Goal: Task Accomplishment & Management: Manage account settings

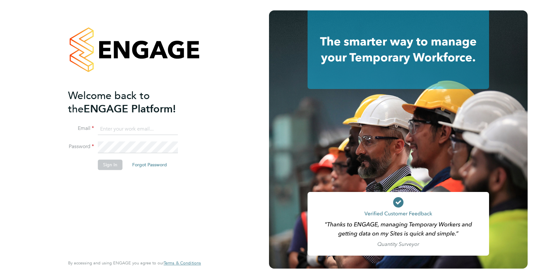
type input "[EMAIL_ADDRESS][DOMAIN_NAME]"
click at [110, 158] on li "Password" at bounding box center [131, 150] width 126 height 18
click at [108, 165] on button "Sign In" at bounding box center [110, 164] width 25 height 10
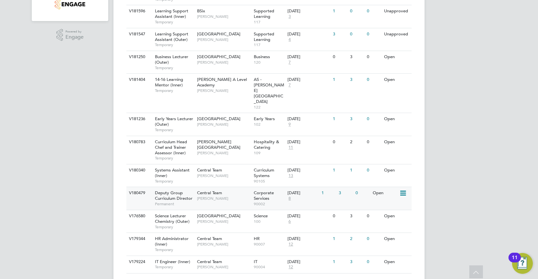
scroll to position [121, 0]
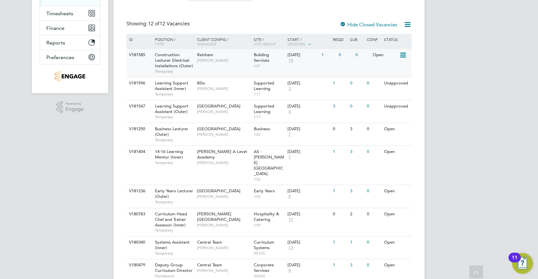
click at [290, 59] on span "14" at bounding box center [291, 61] width 6 height 6
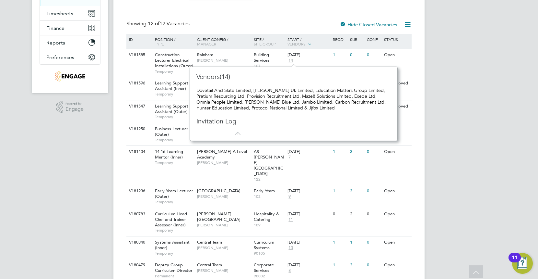
scroll to position [49, 0]
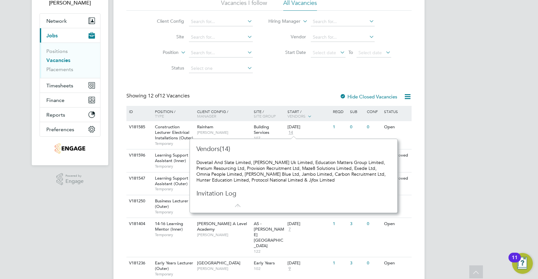
click at [487, 124] on div "TW Tamsin Wisken Notifications 20 Applications: Network Team Members Businesses…" at bounding box center [269, 195] width 538 height 489
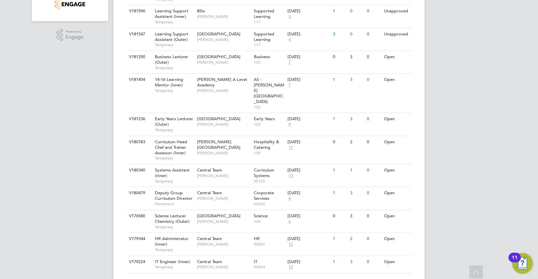
scroll to position [85, 0]
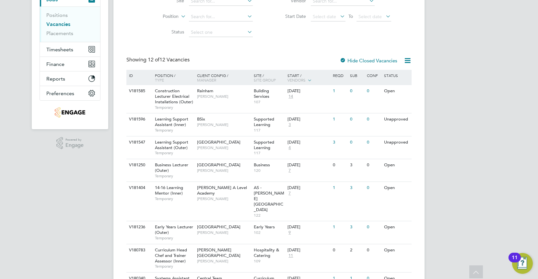
click at [449, 153] on div "TW Tamsin Wisken Notifications 20 Applications: Network Team Members Businesses…" at bounding box center [269, 159] width 538 height 489
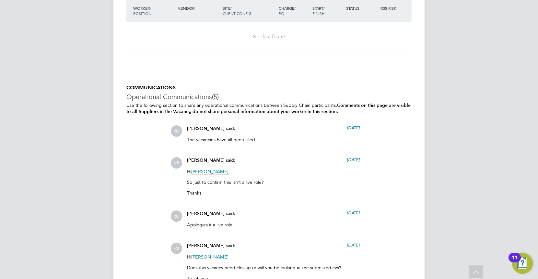
scroll to position [1153, 0]
